Goal: Use online tool/utility: Utilize a website feature to perform a specific function

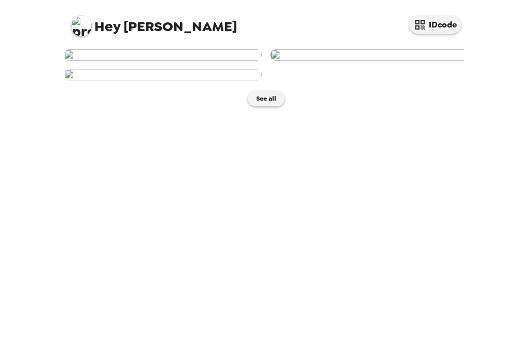
click at [226, 61] on img at bounding box center [163, 54] width 198 height 11
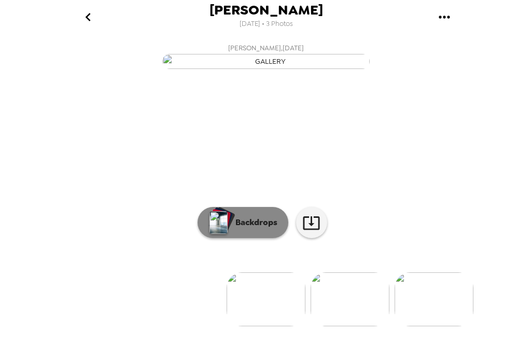
click at [233, 229] on p "Backdrops" at bounding box center [253, 222] width 47 height 12
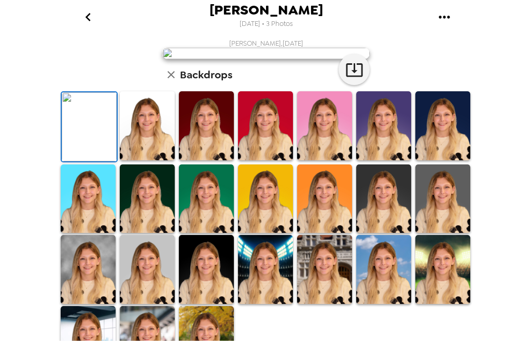
scroll to position [98, 0]
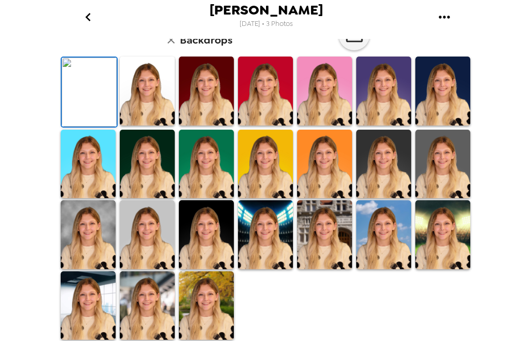
click at [430, 126] on img at bounding box center [443, 91] width 55 height 69
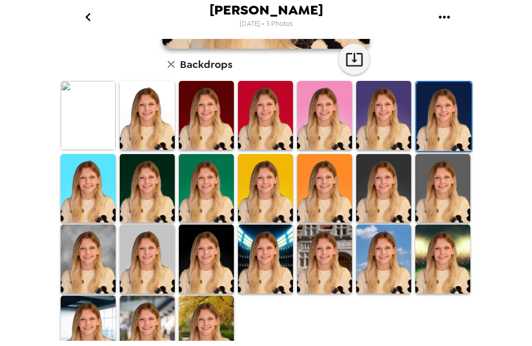
scroll to position [259, 0]
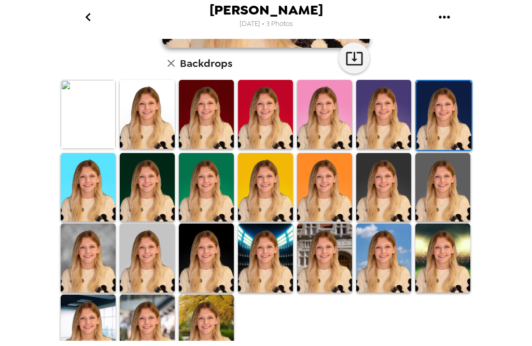
click at [308, 107] on img at bounding box center [324, 114] width 55 height 69
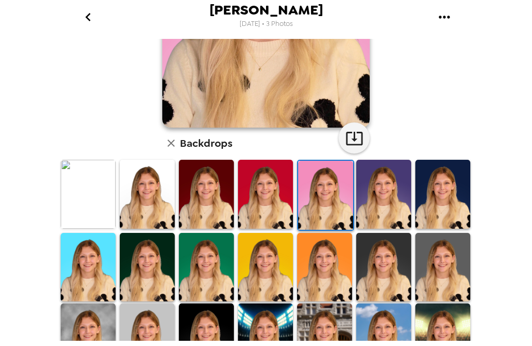
scroll to position [208, 0]
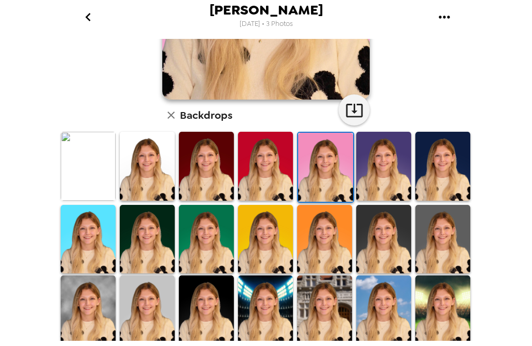
click at [370, 219] on img at bounding box center [383, 239] width 55 height 69
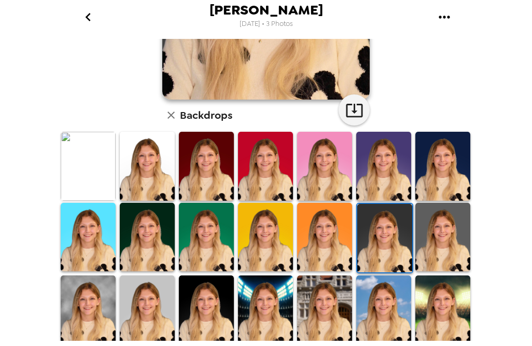
click at [432, 140] on img at bounding box center [443, 166] width 55 height 69
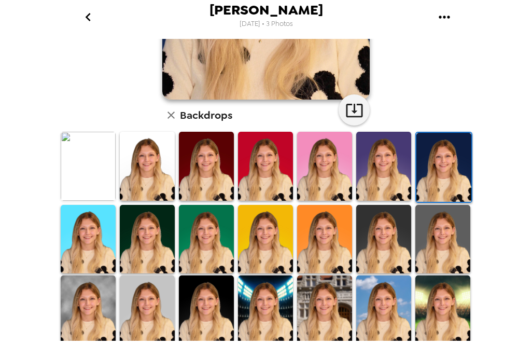
click at [378, 143] on img at bounding box center [383, 166] width 55 height 69
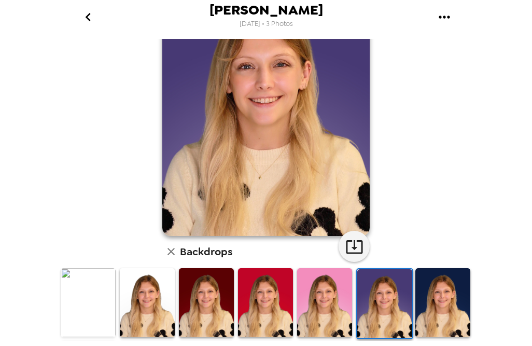
scroll to position [156, 0]
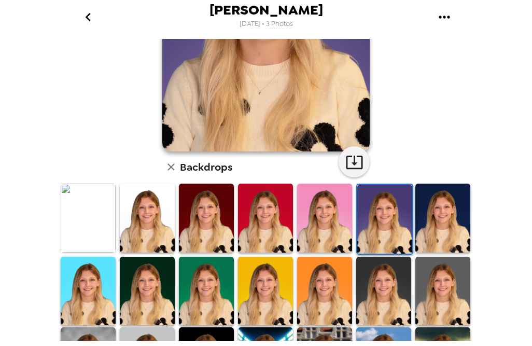
click at [264, 268] on img at bounding box center [265, 291] width 55 height 69
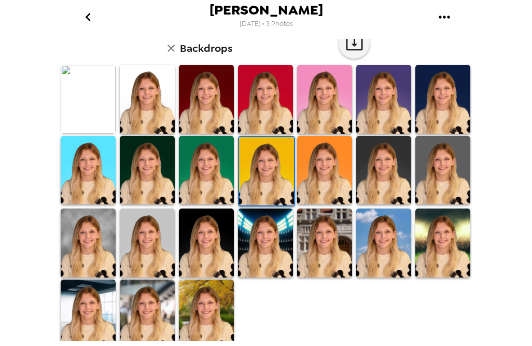
scroll to position [277, 0]
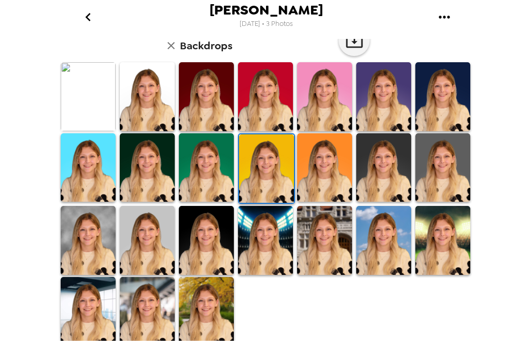
click at [150, 232] on img at bounding box center [147, 240] width 55 height 69
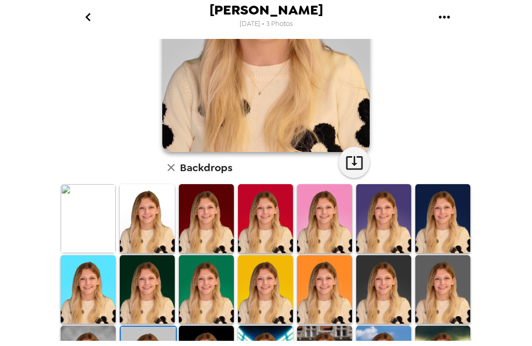
scroll to position [156, 0]
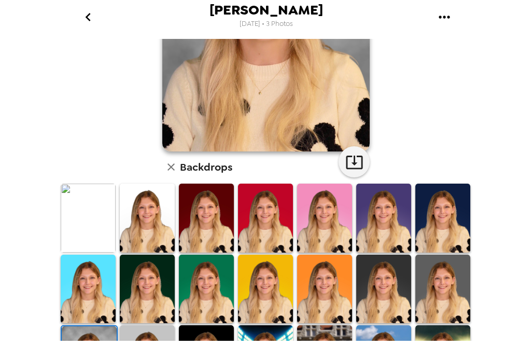
click at [439, 206] on img at bounding box center [443, 218] width 55 height 69
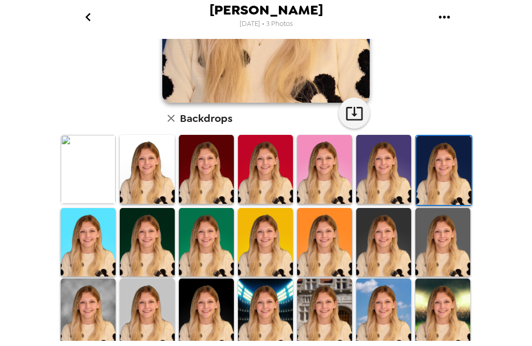
scroll to position [208, 0]
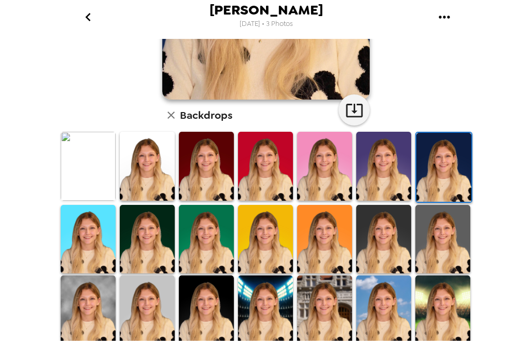
click at [197, 279] on img at bounding box center [206, 309] width 55 height 69
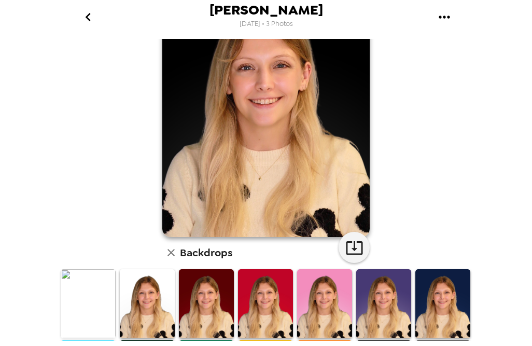
scroll to position [52, 0]
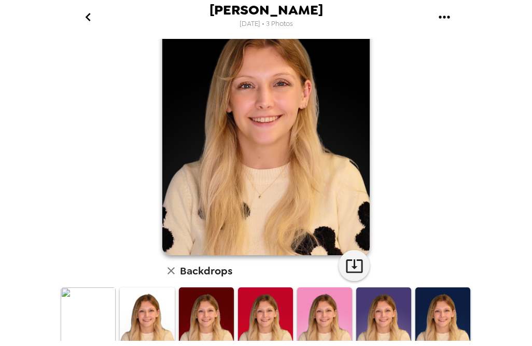
click at [310, 321] on img at bounding box center [324, 321] width 55 height 69
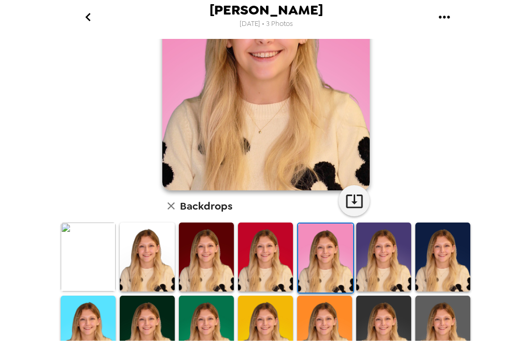
scroll to position [156, 0]
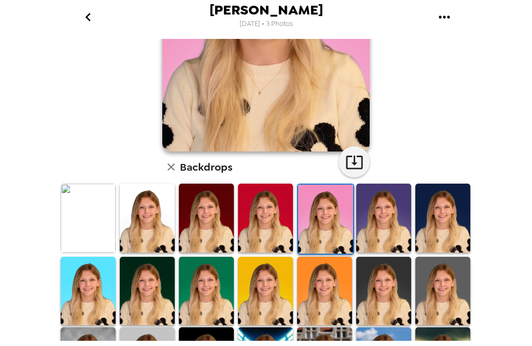
click at [125, 214] on img at bounding box center [147, 218] width 55 height 69
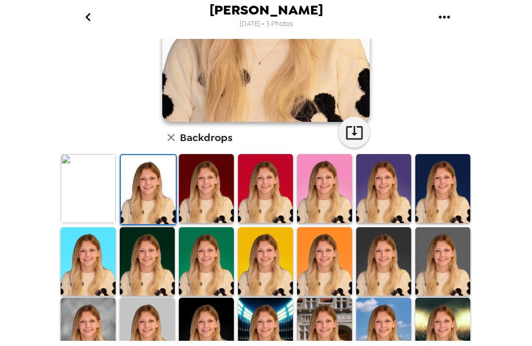
scroll to position [208, 0]
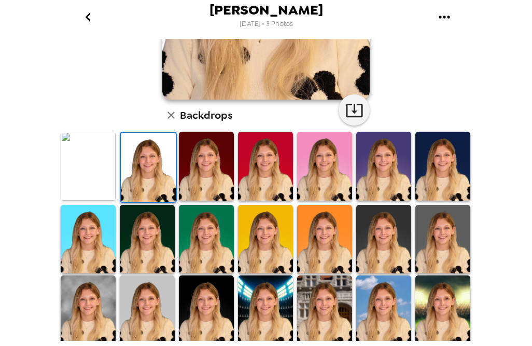
click at [142, 222] on img at bounding box center [147, 239] width 55 height 69
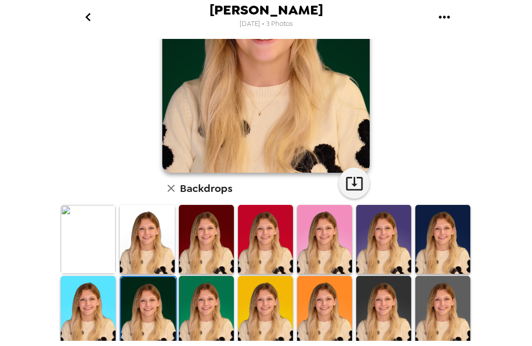
scroll to position [0, 0]
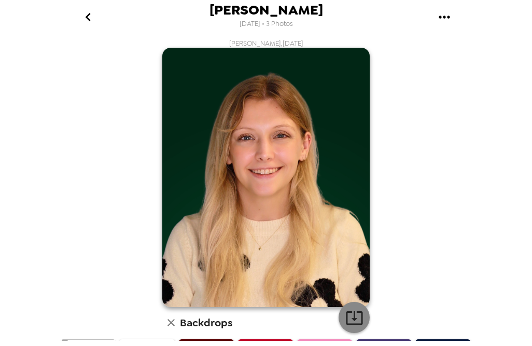
click at [352, 312] on icon "button" at bounding box center [355, 318] width 18 height 18
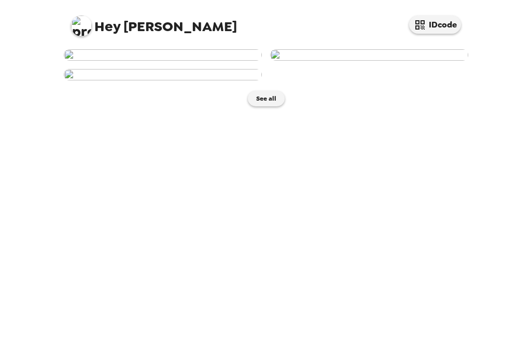
scroll to position [239, 0]
click at [185, 80] on img at bounding box center [163, 74] width 198 height 11
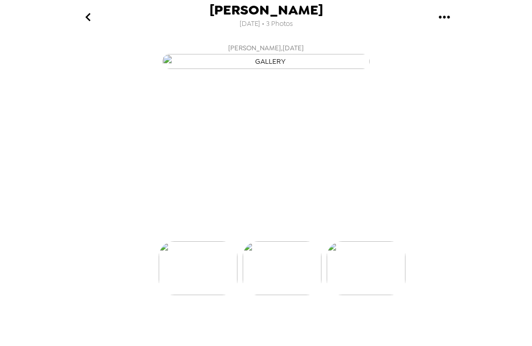
scroll to position [0, 167]
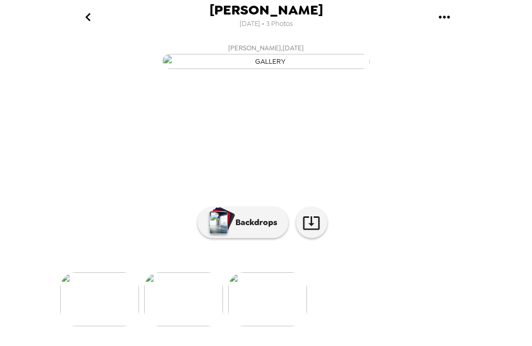
click at [96, 25] on button "go back" at bounding box center [88, 17] width 34 height 34
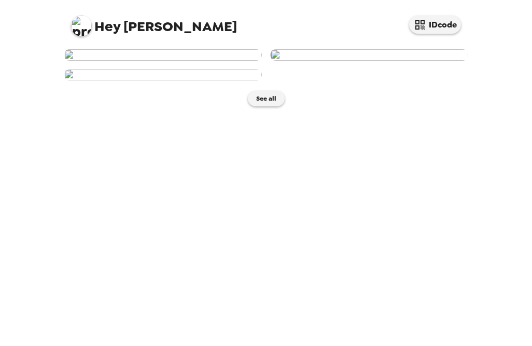
click at [152, 61] on img at bounding box center [163, 54] width 198 height 11
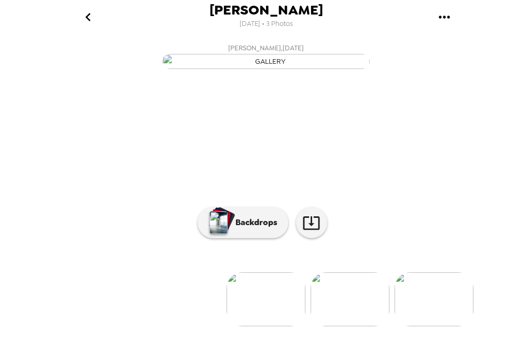
scroll to position [103, 0]
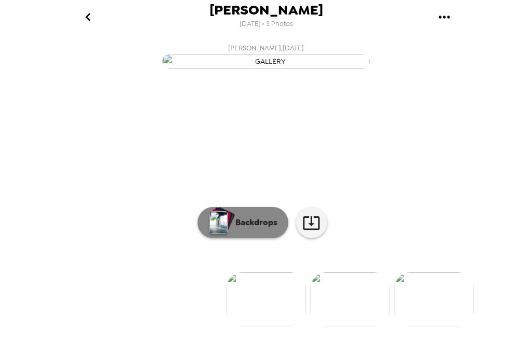
click at [256, 229] on p "Backdrops" at bounding box center [253, 222] width 47 height 12
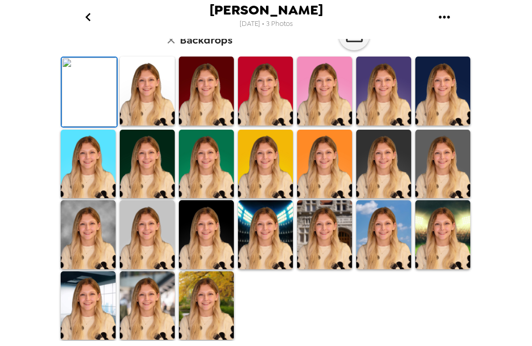
scroll to position [258, 0]
click at [135, 193] on img at bounding box center [147, 164] width 55 height 69
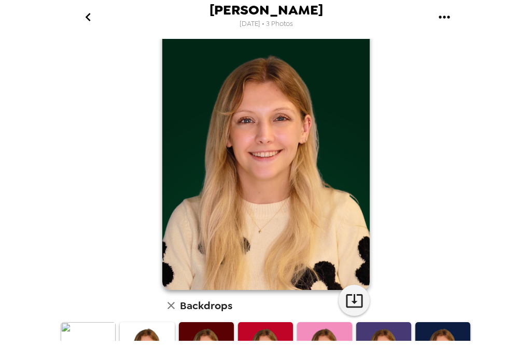
scroll to position [0, 0]
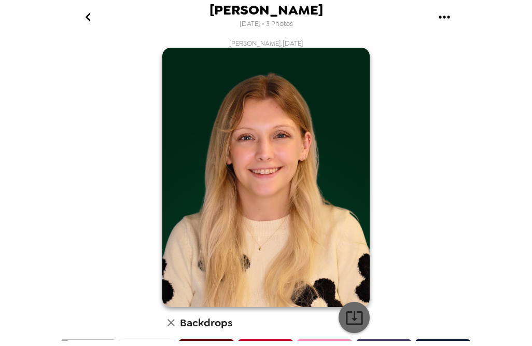
click at [352, 324] on icon "button" at bounding box center [354, 317] width 17 height 13
